Goal: Use online tool/utility: Utilize a website feature to perform a specific function

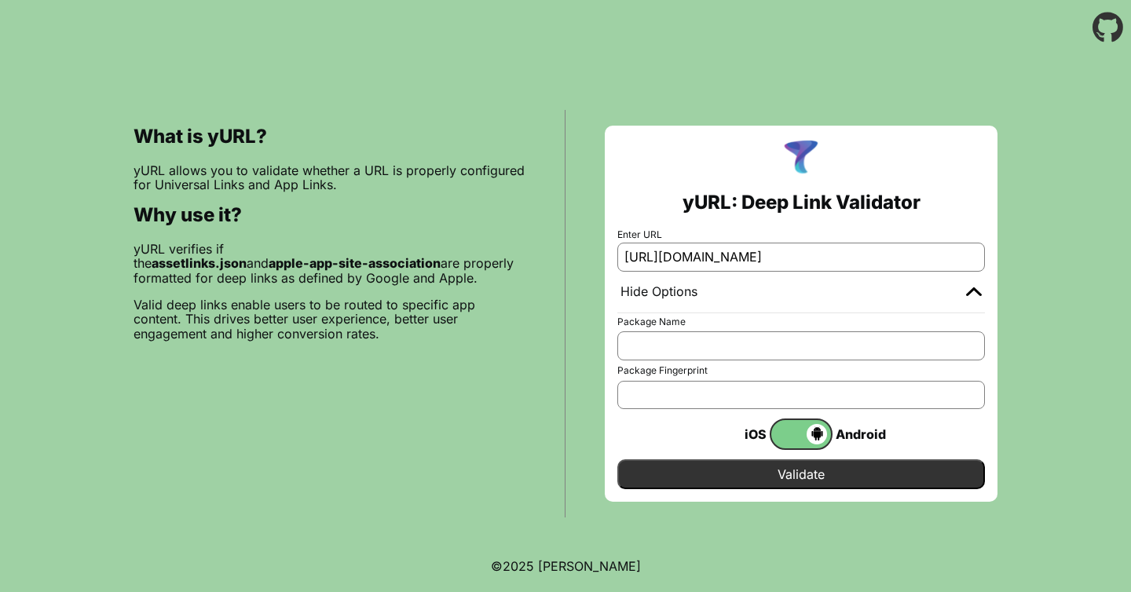
click at [772, 486] on input "Validate" at bounding box center [801, 475] width 368 height 30
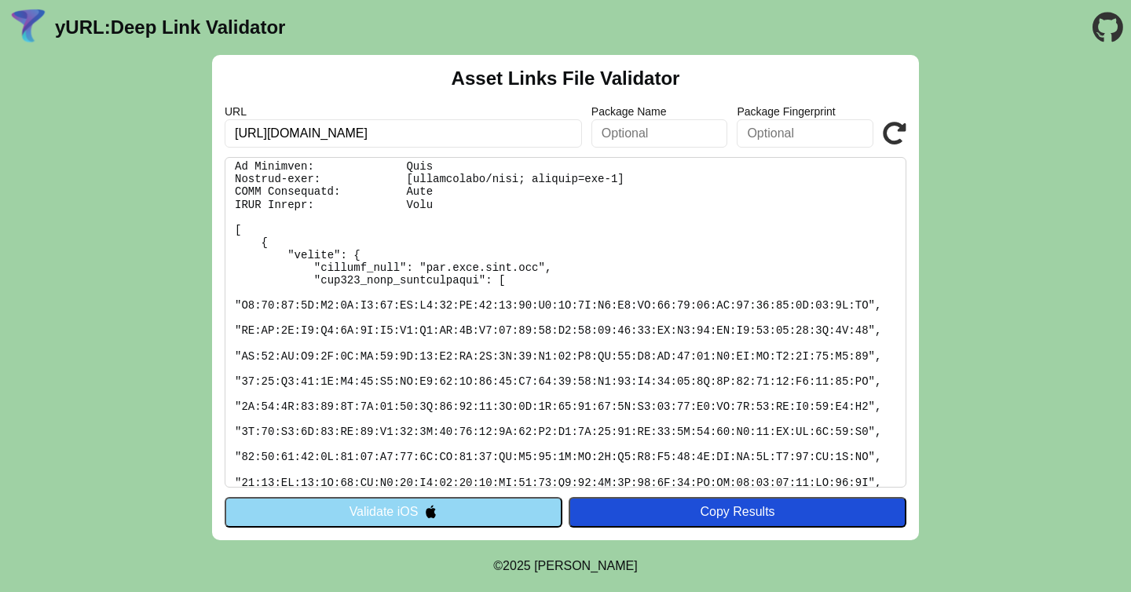
scroll to position [57, 0]
